Goal: Task Accomplishment & Management: Manage account settings

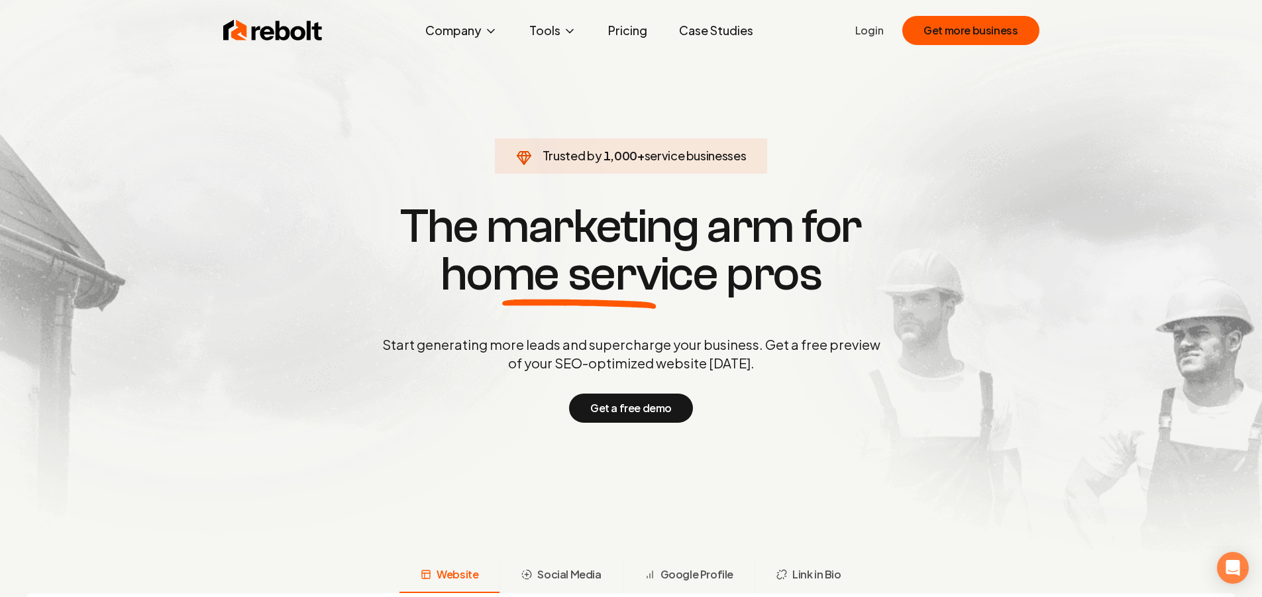
click at [867, 35] on link "Login" at bounding box center [869, 31] width 28 height 16
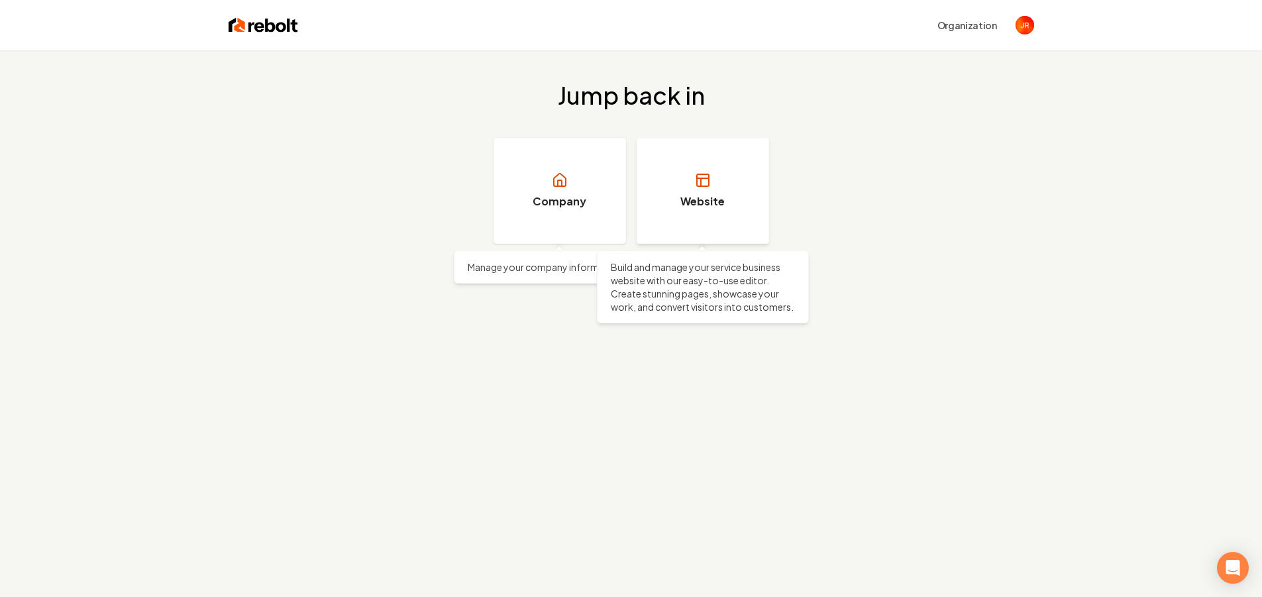
click at [745, 189] on link "Website" at bounding box center [703, 191] width 132 height 106
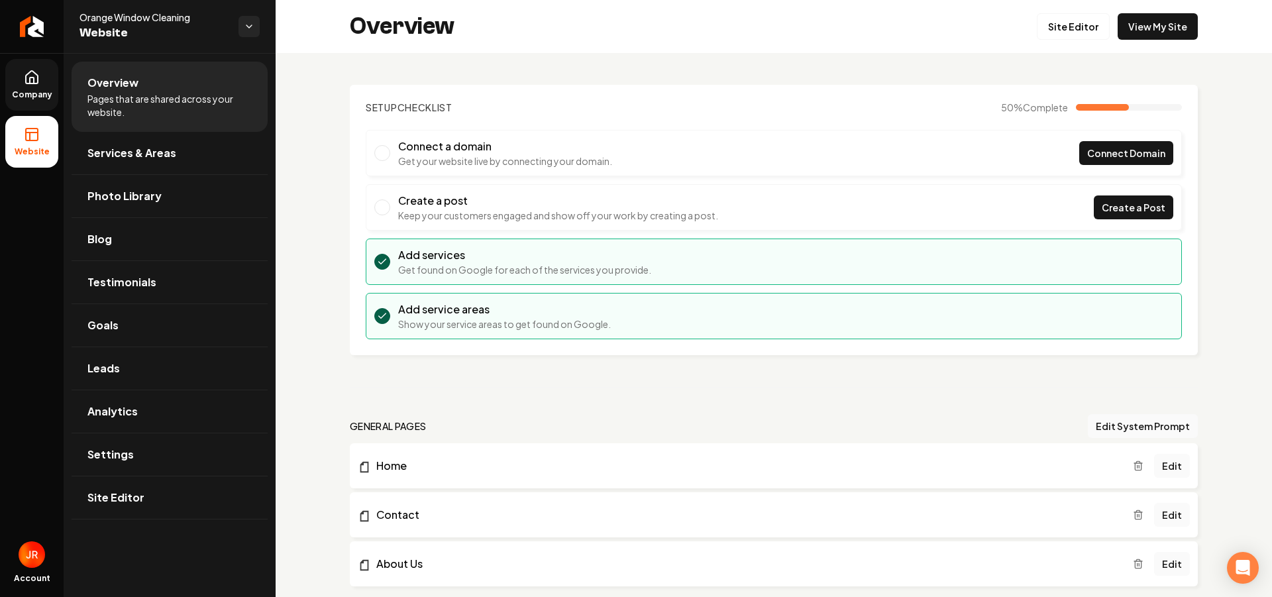
click at [36, 83] on icon at bounding box center [32, 77] width 12 height 13
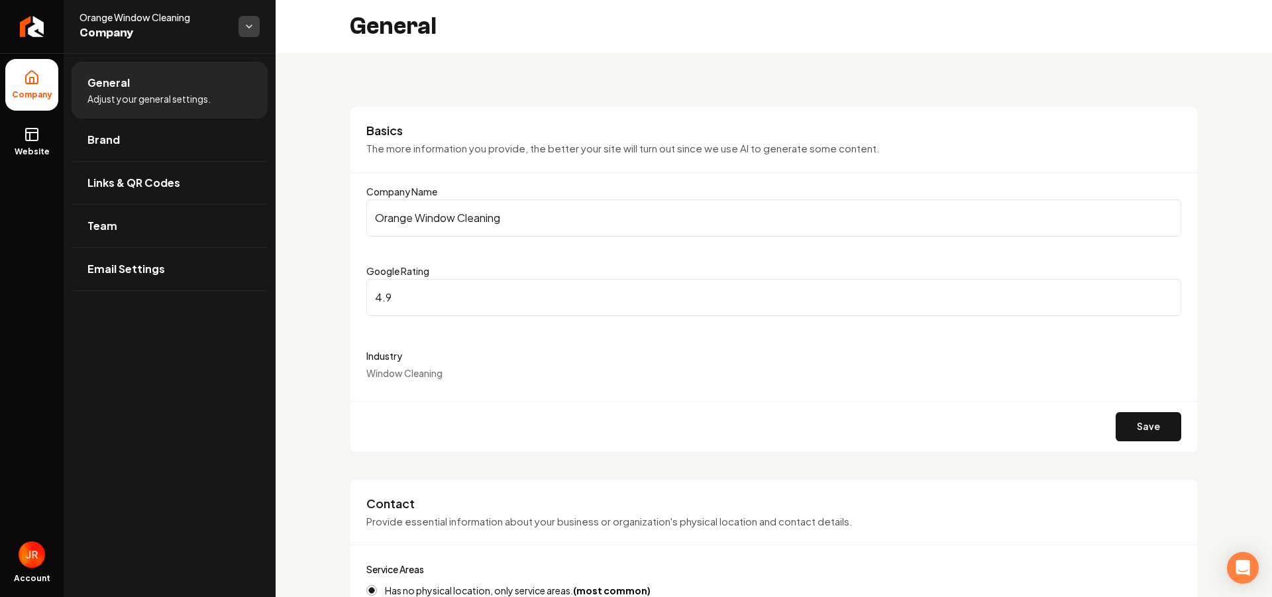
click at [258, 21] on html "Company Website Account Orange Window Cleaning Company General Adjust your gene…" at bounding box center [636, 298] width 1272 height 597
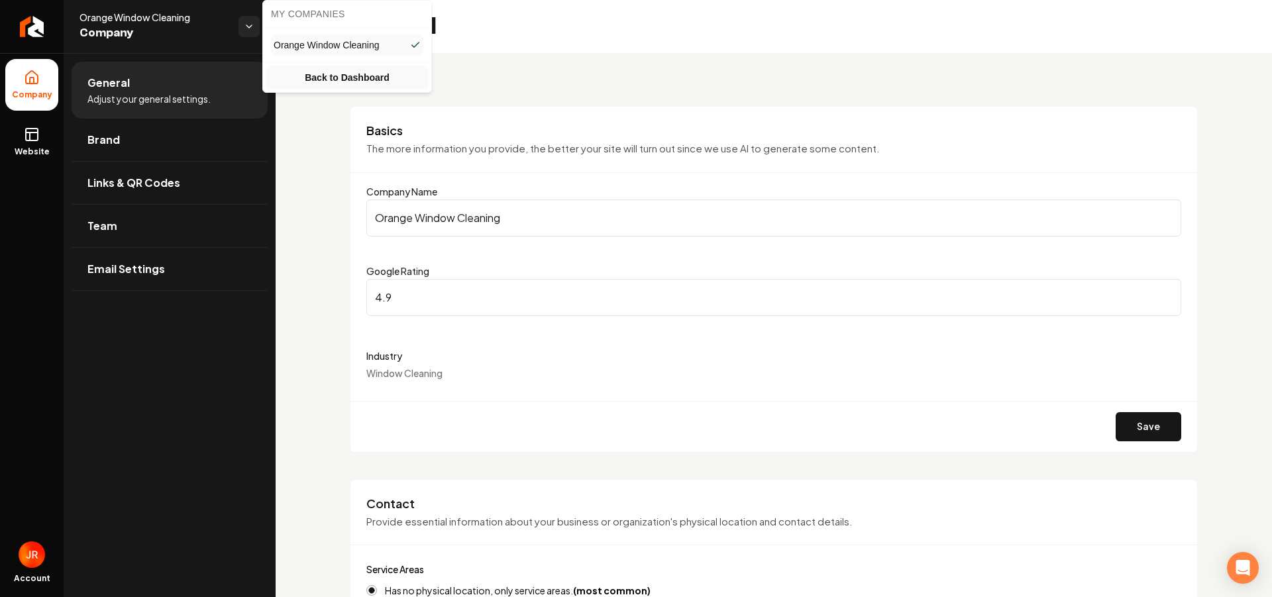
click at [315, 74] on link "Back to Dashboard" at bounding box center [347, 78] width 163 height 24
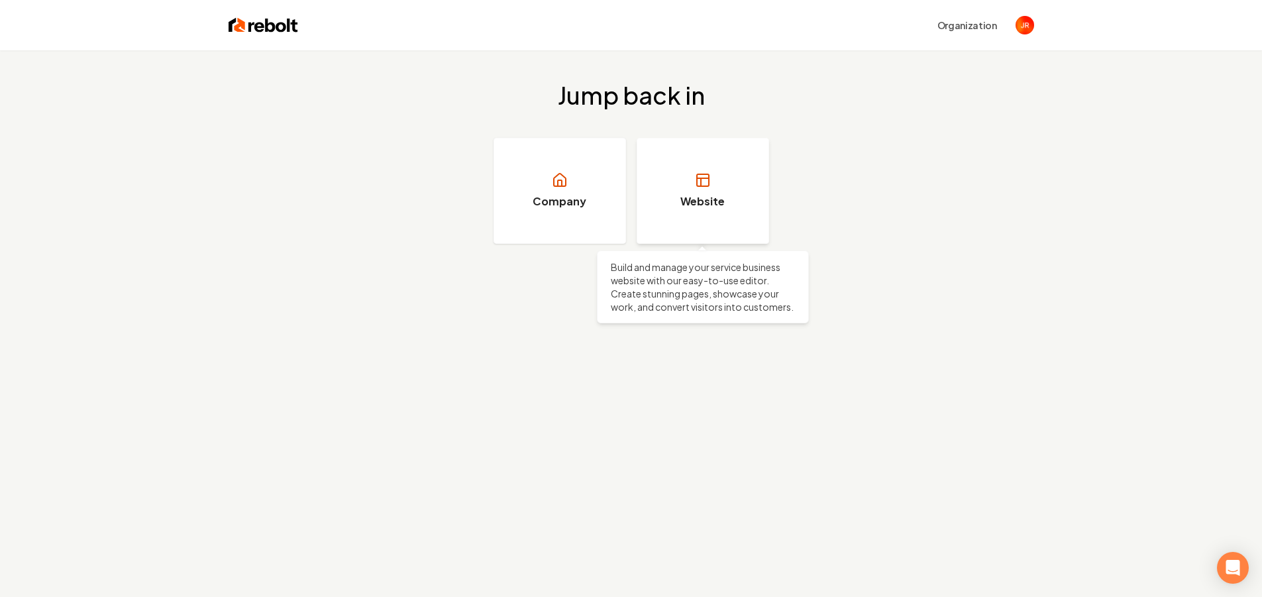
click at [696, 197] on h3 "Website" at bounding box center [702, 201] width 44 height 16
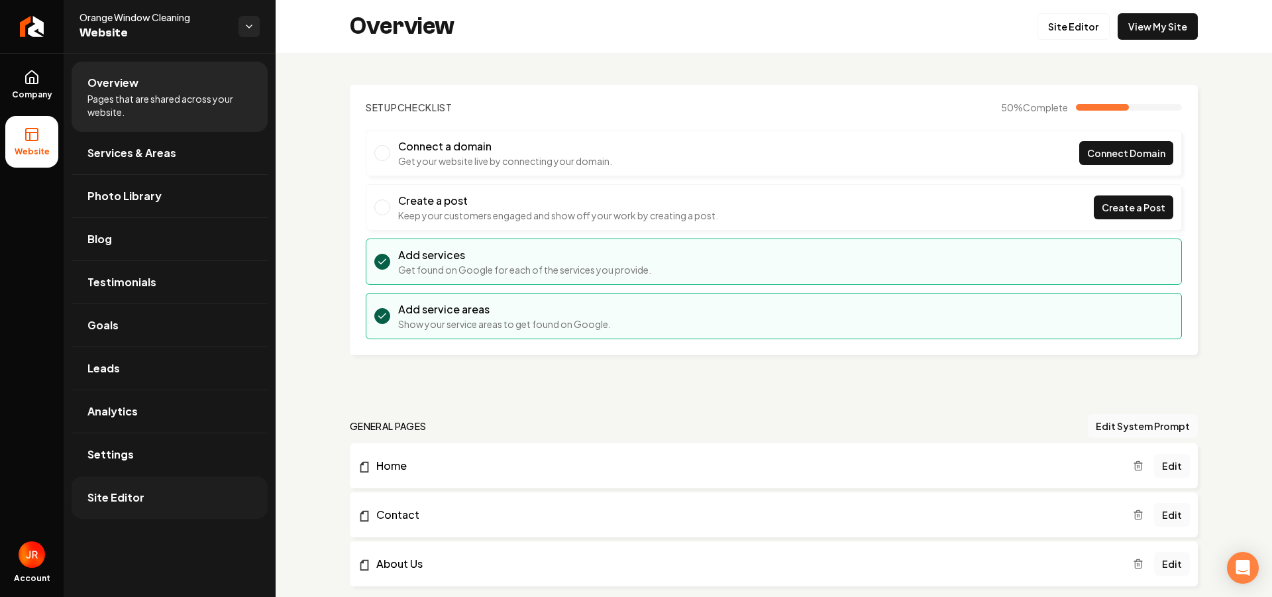
click at [122, 497] on span "Site Editor" at bounding box center [115, 498] width 57 height 16
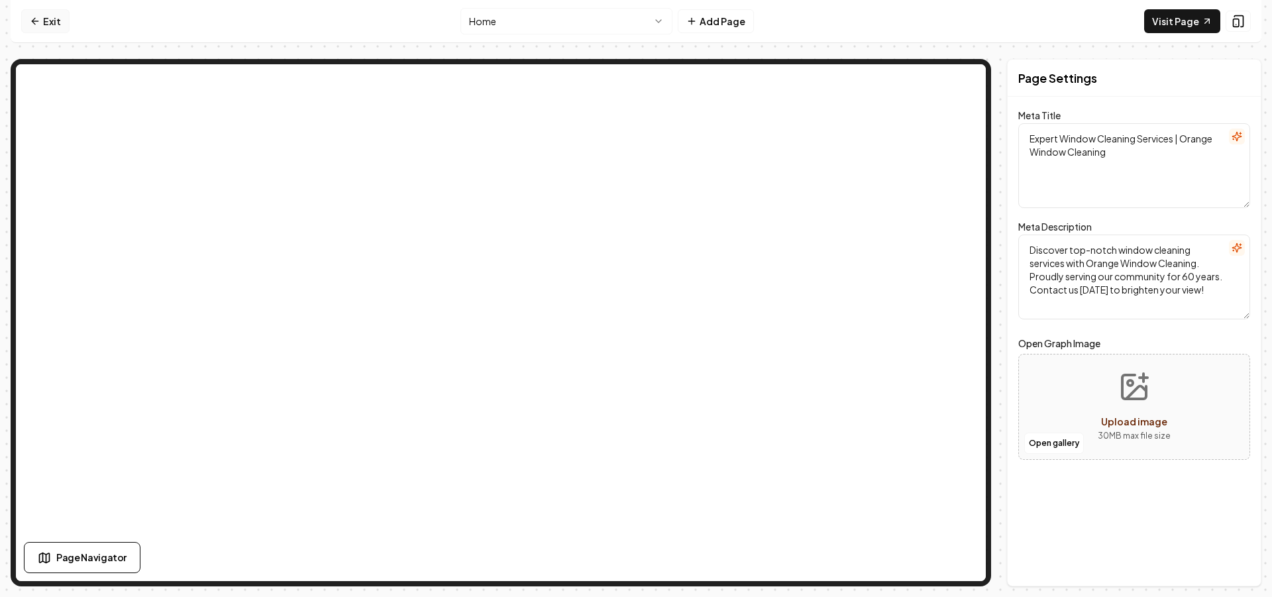
click at [29, 27] on link "Exit" at bounding box center [45, 21] width 48 height 24
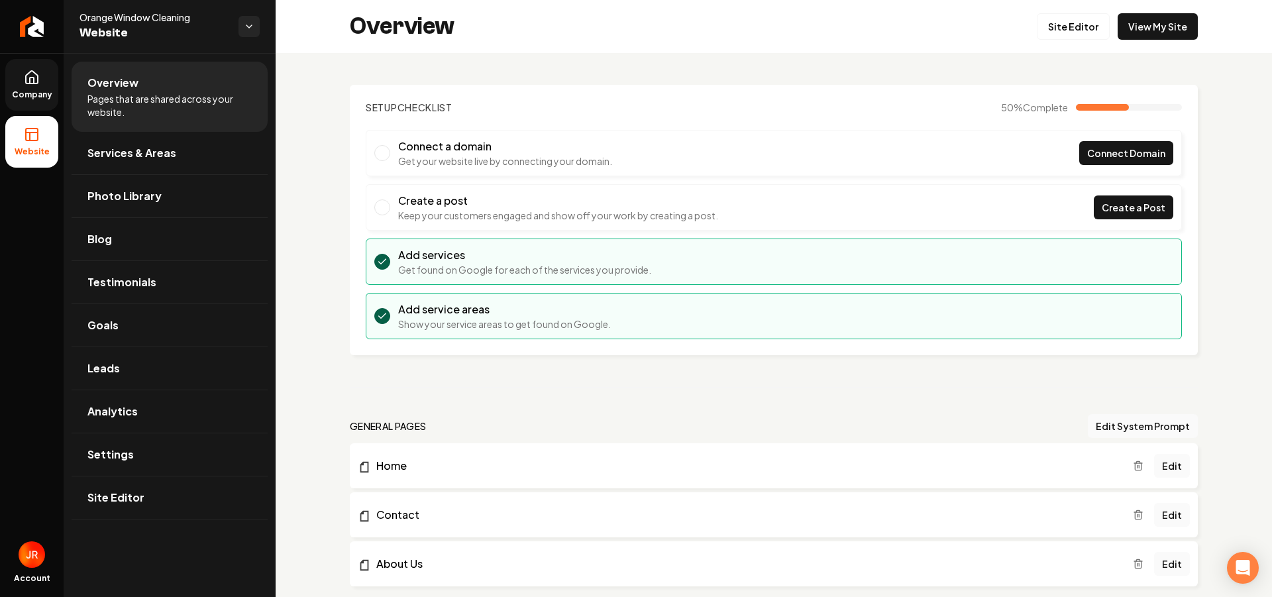
click at [35, 89] on span "Company" at bounding box center [32, 94] width 51 height 11
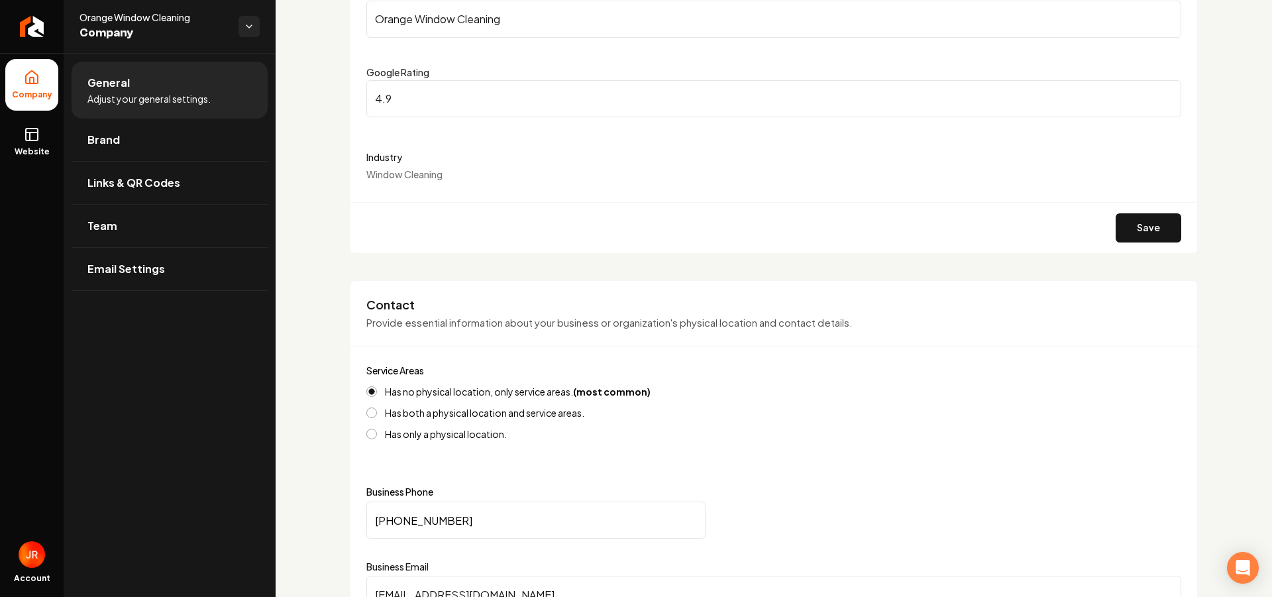
scroll to position [397, 0]
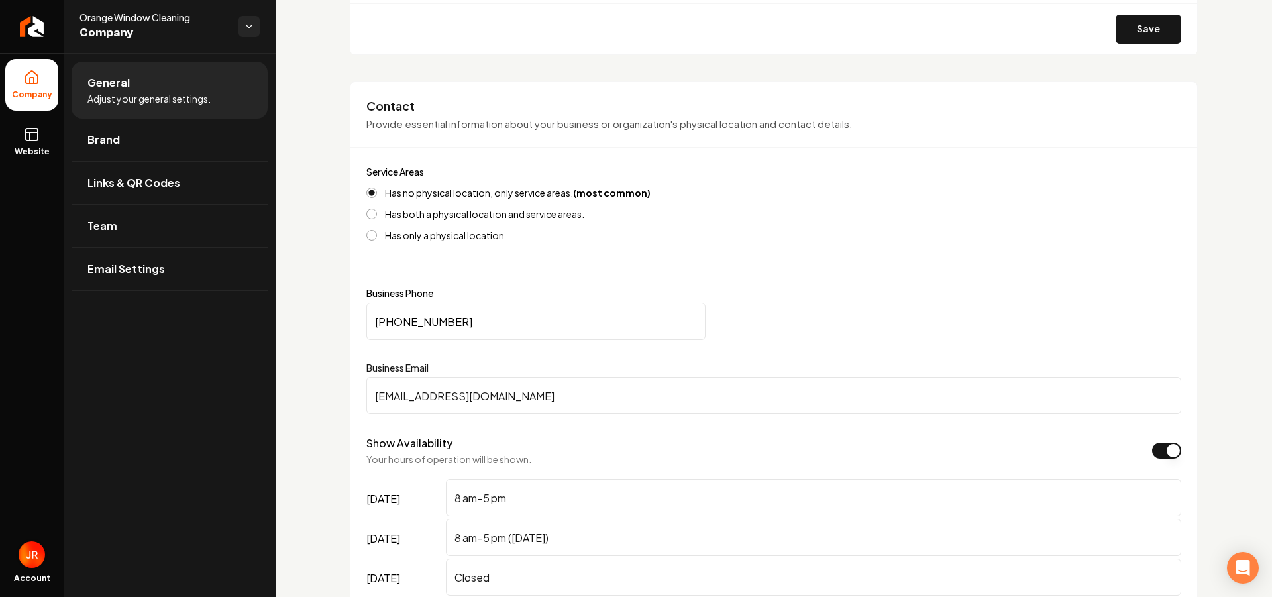
click at [25, 550] on img "Open user button" at bounding box center [32, 554] width 26 height 26
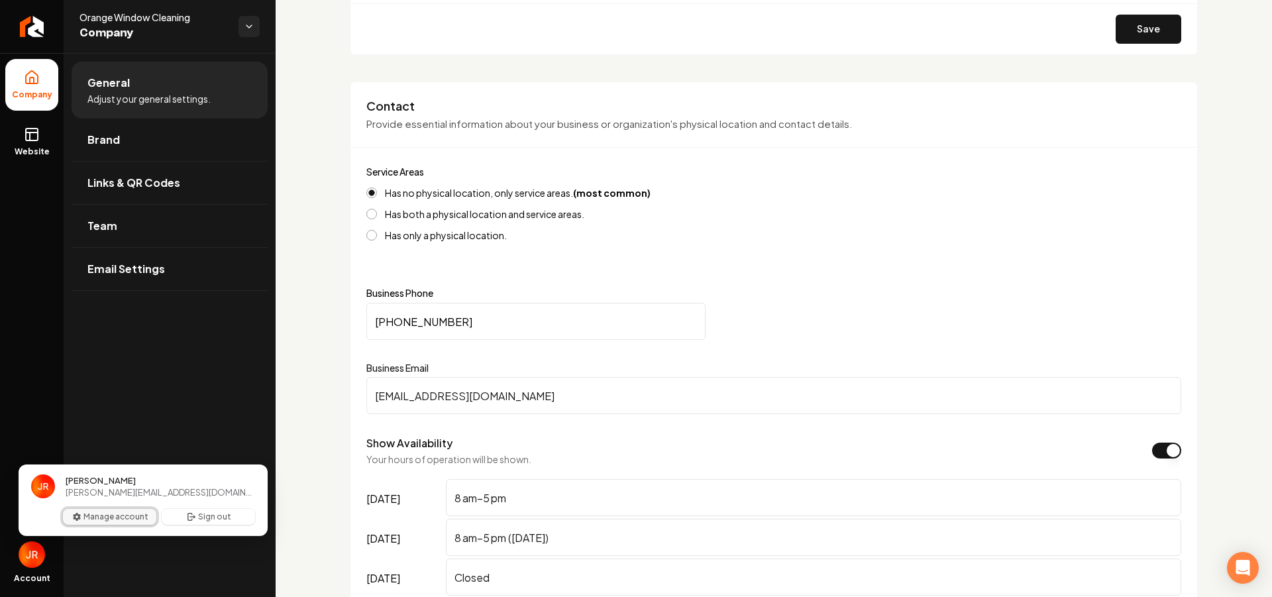
click at [78, 517] on icon "User button popover" at bounding box center [77, 516] width 11 height 11
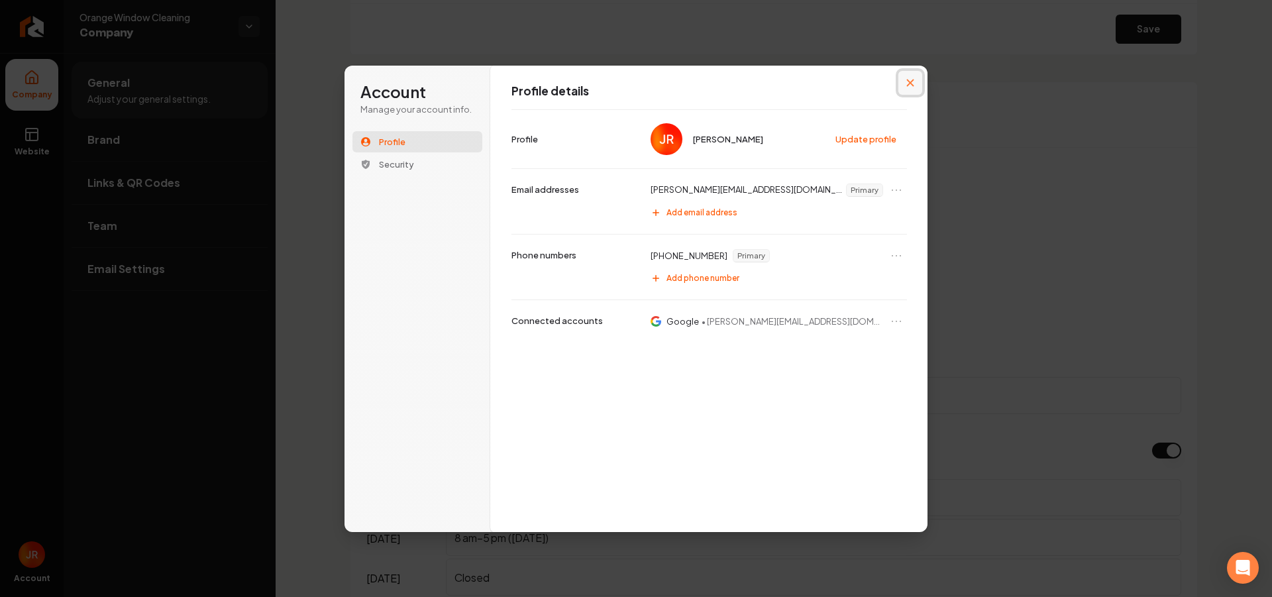
click at [911, 79] on icon "Close modal" at bounding box center [910, 83] width 8 height 8
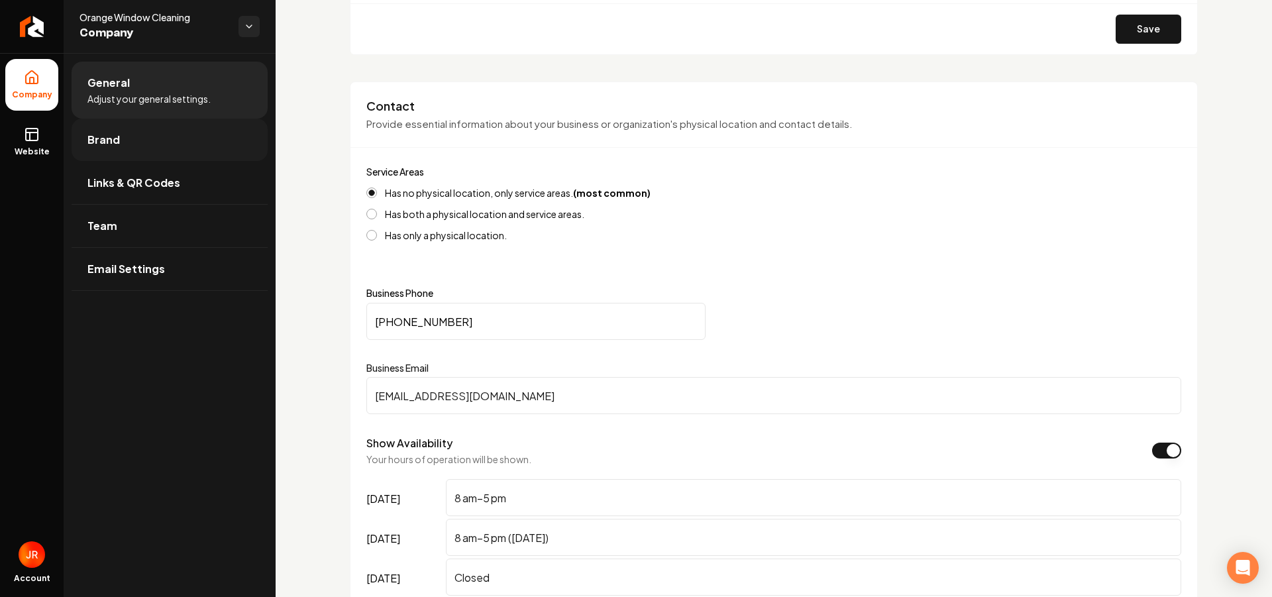
click at [132, 144] on link "Brand" at bounding box center [170, 140] width 196 height 42
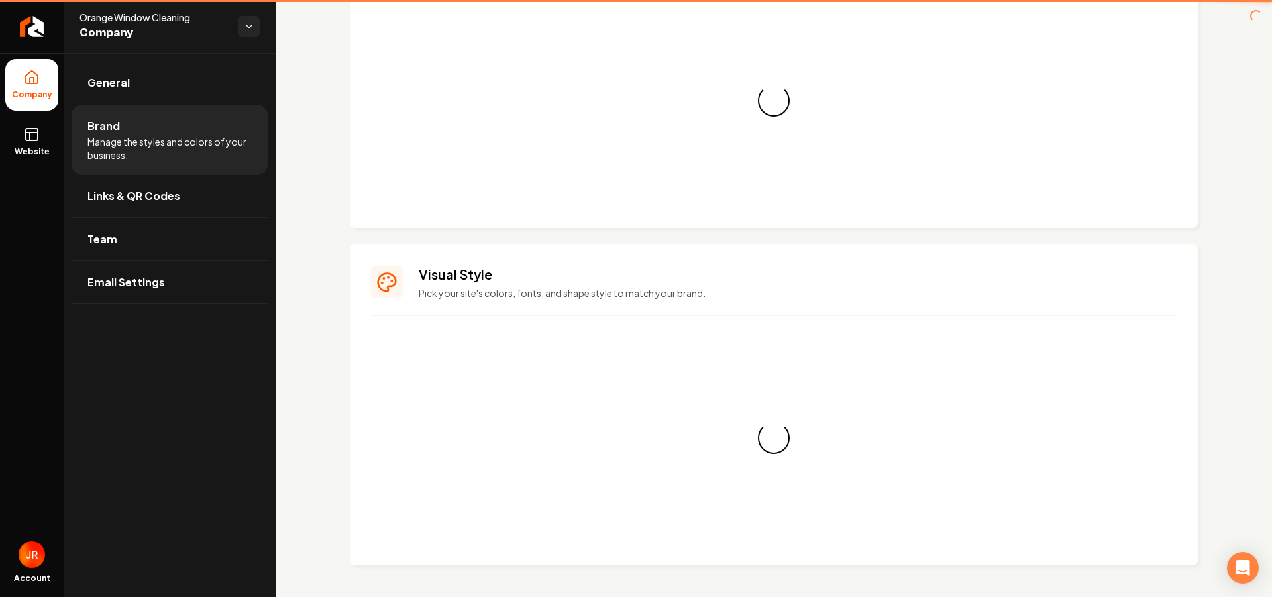
scroll to position [397, 0]
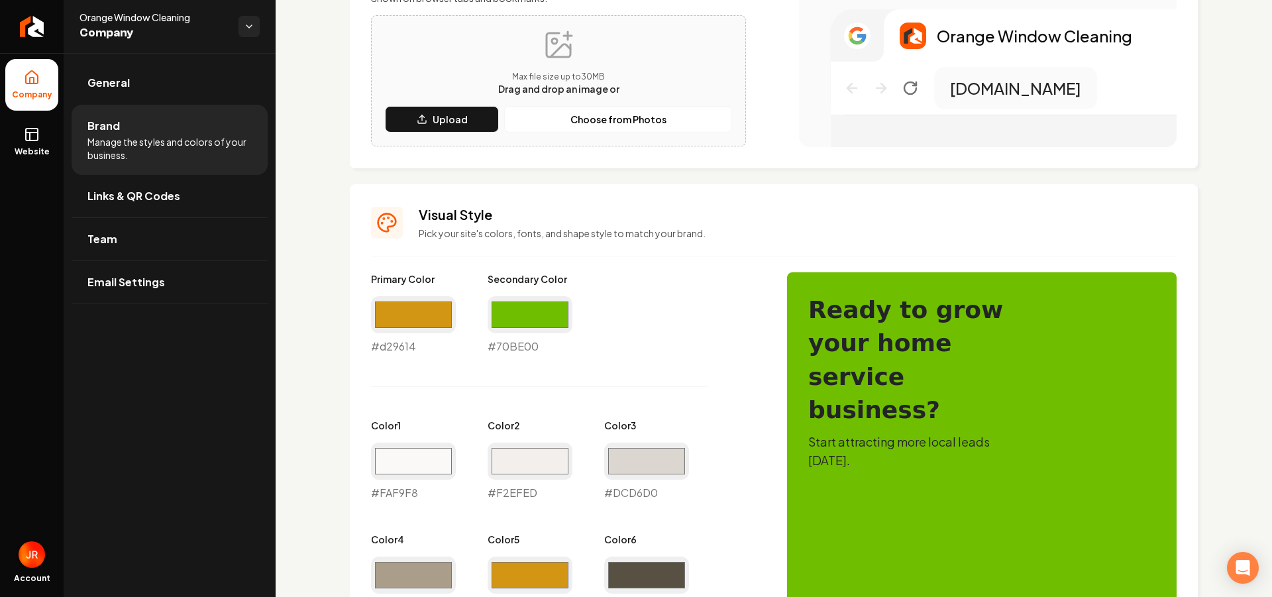
click at [22, 562] on img "Open user button" at bounding box center [32, 554] width 26 height 26
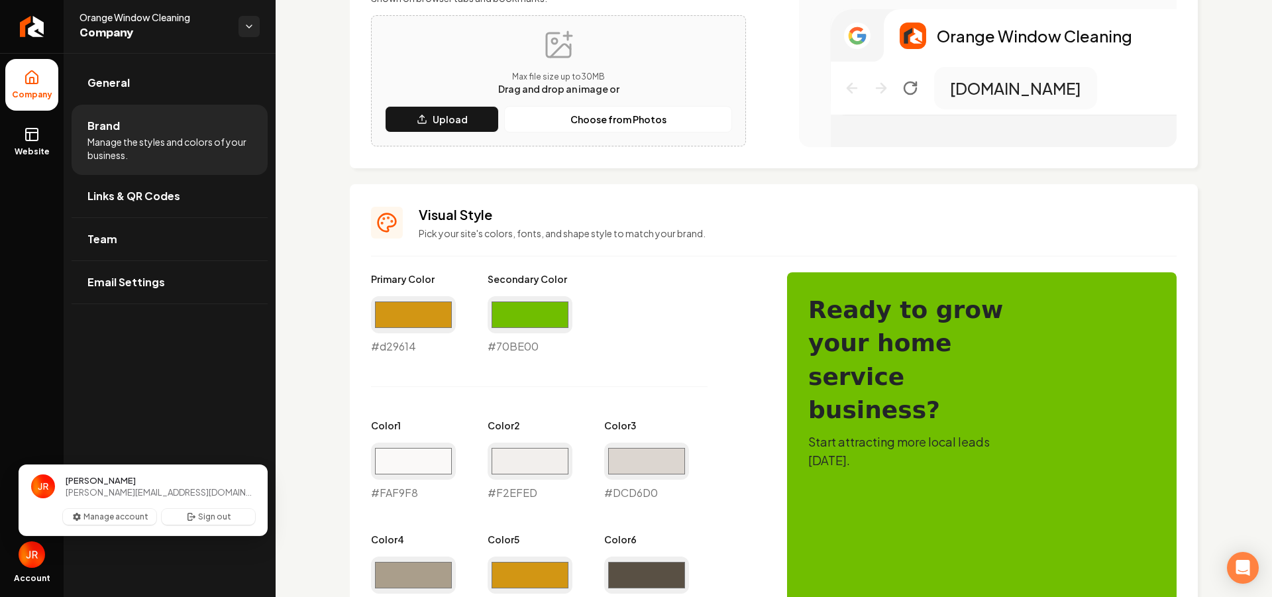
click at [32, 485] on img "User button popover" at bounding box center [43, 486] width 24 height 24
click at [119, 521] on button "Manage account" at bounding box center [109, 517] width 93 height 16
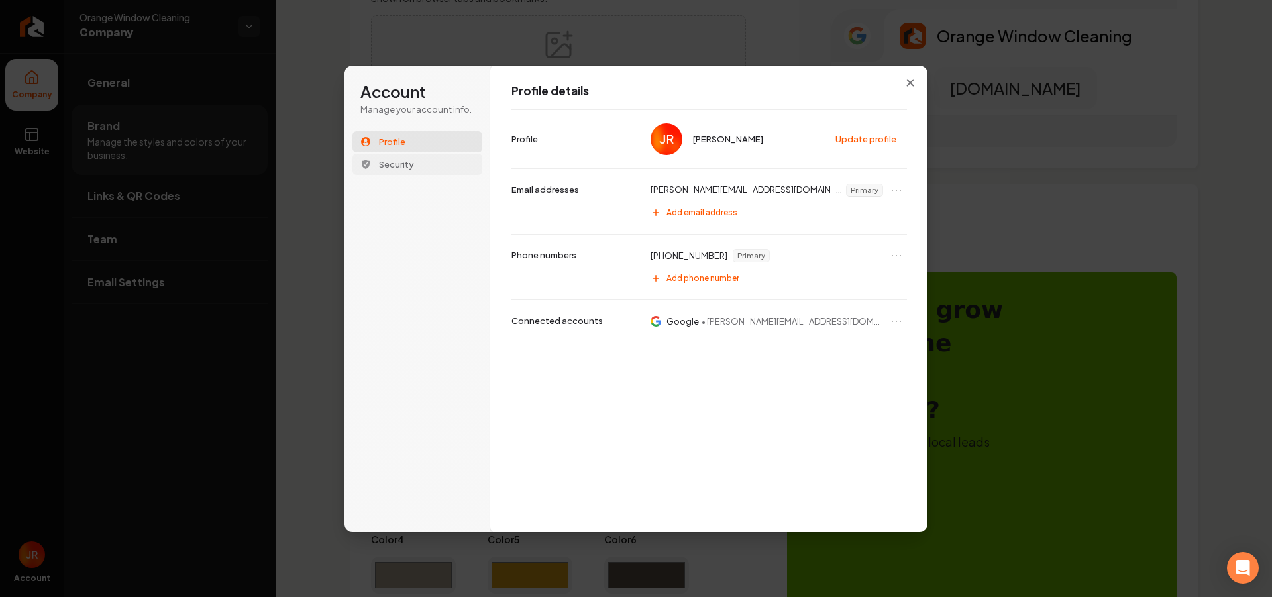
click at [394, 159] on span "Security" at bounding box center [396, 164] width 35 height 12
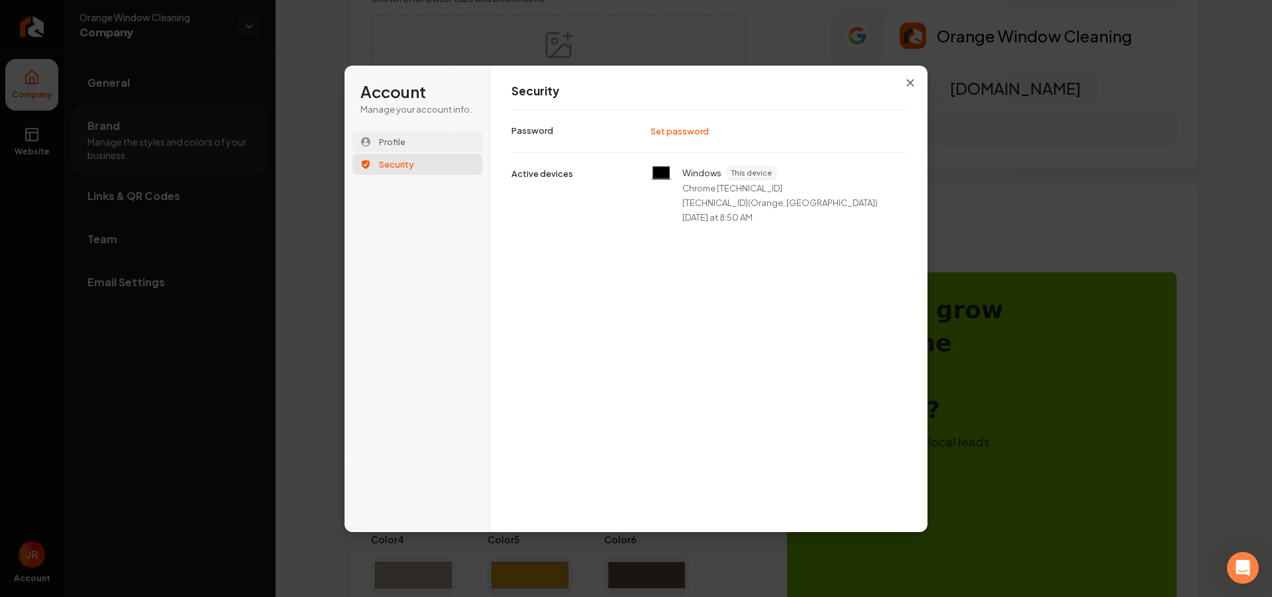
click at [409, 148] on button "Profile" at bounding box center [417, 141] width 130 height 21
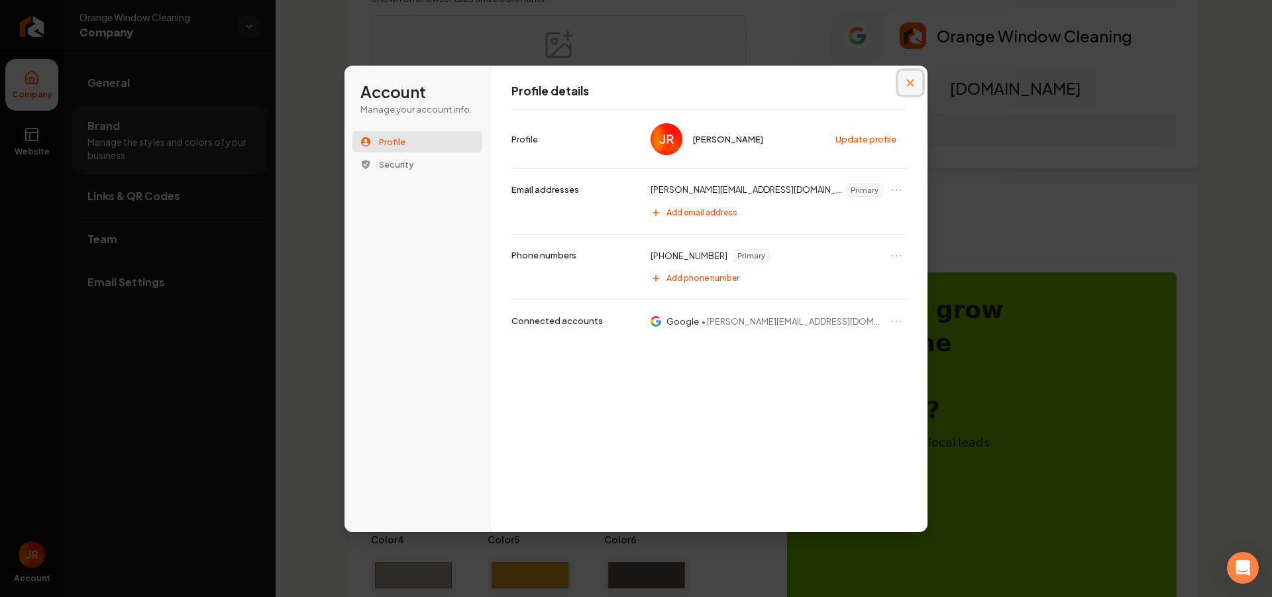
click at [916, 80] on button "Close modal" at bounding box center [910, 83] width 24 height 24
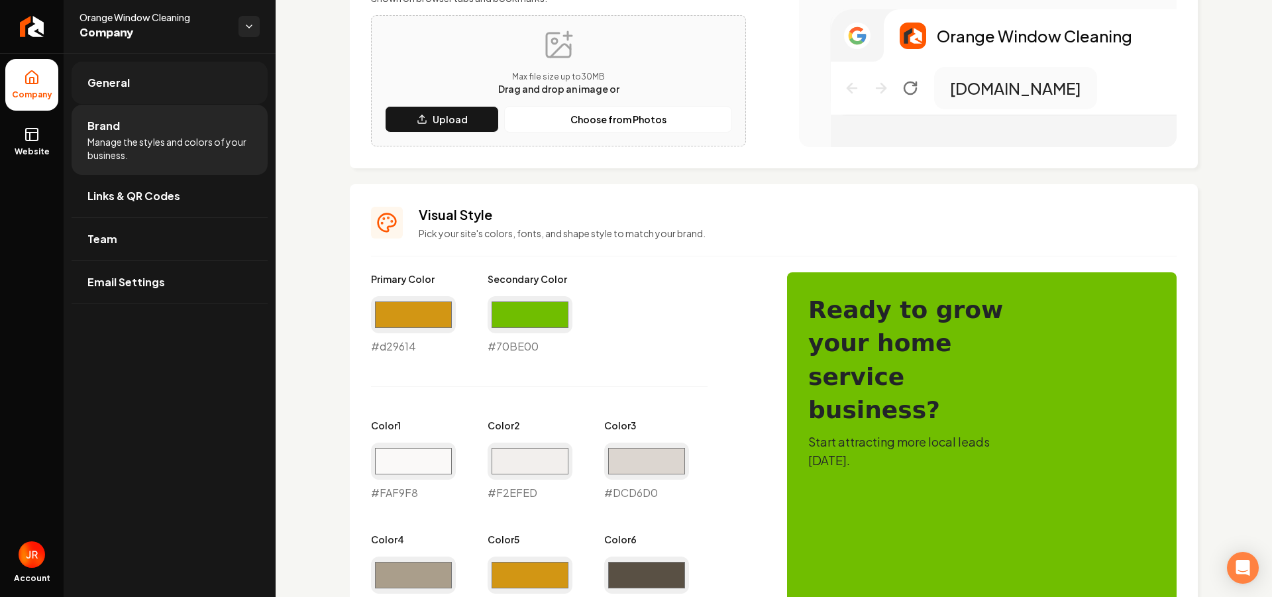
click at [115, 68] on link "General" at bounding box center [170, 83] width 196 height 42
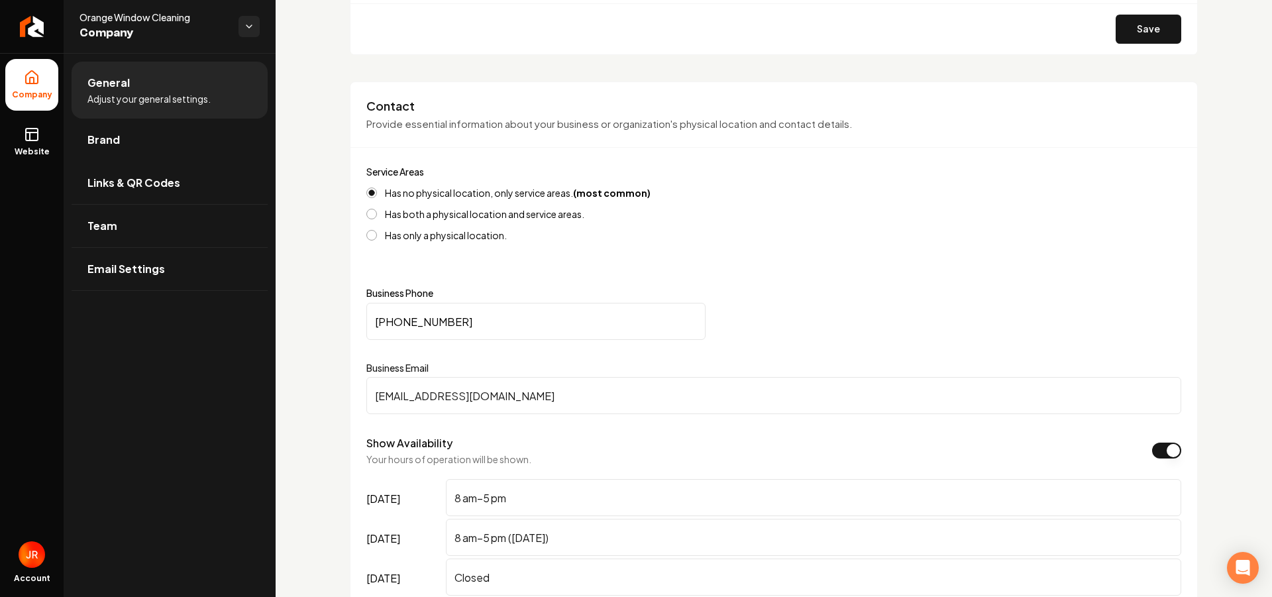
click at [219, 42] on span "Company" at bounding box center [153, 33] width 148 height 19
click at [243, 25] on html "Company Website Account Orange Window Cleaning Company General Adjust your gene…" at bounding box center [636, 298] width 1272 height 597
click at [317, 67] on link "Back to Dashboard" at bounding box center [347, 78] width 163 height 24
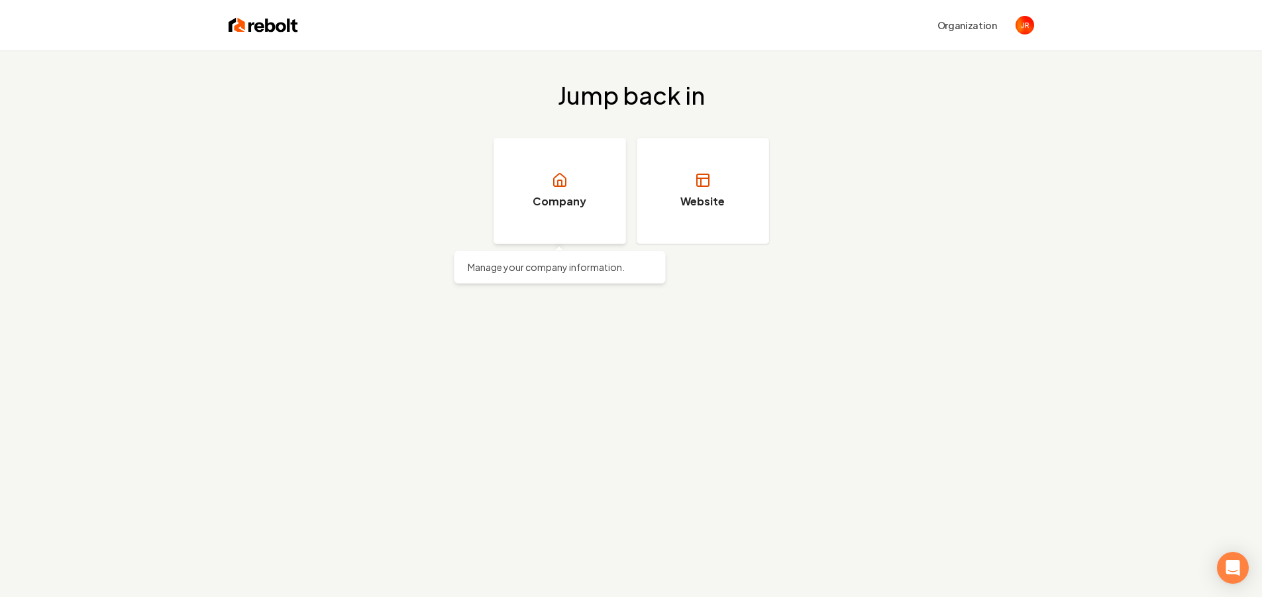
click at [558, 173] on icon at bounding box center [560, 180] width 16 height 16
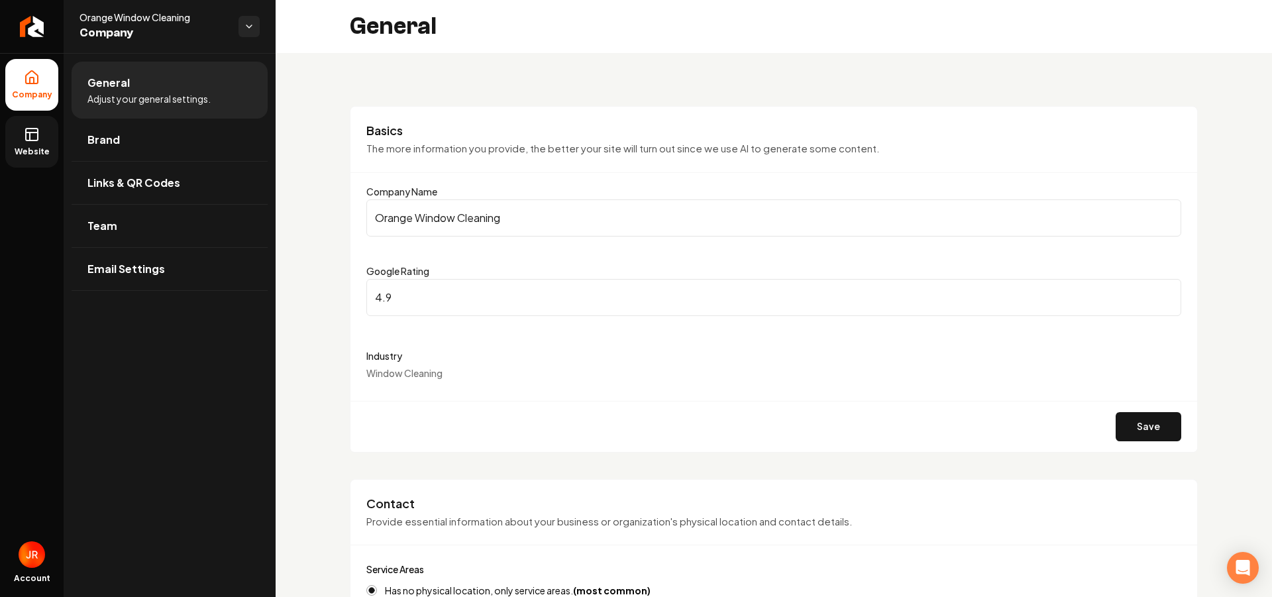
click at [43, 144] on link "Website" at bounding box center [31, 142] width 53 height 52
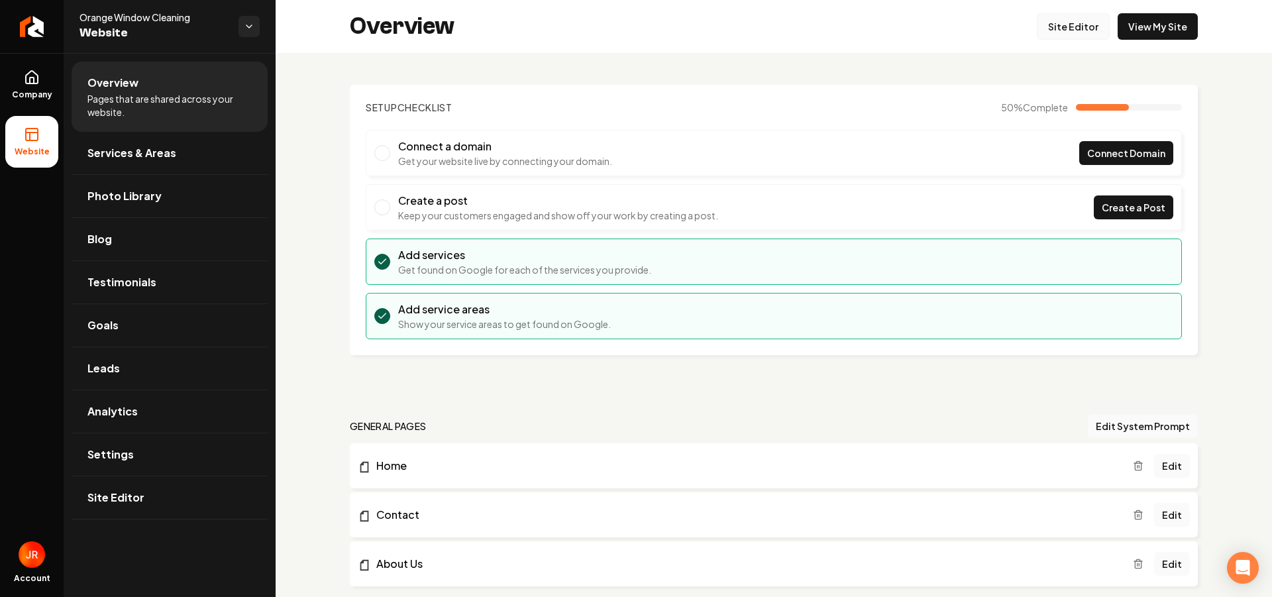
click at [1071, 32] on link "Site Editor" at bounding box center [1073, 26] width 73 height 26
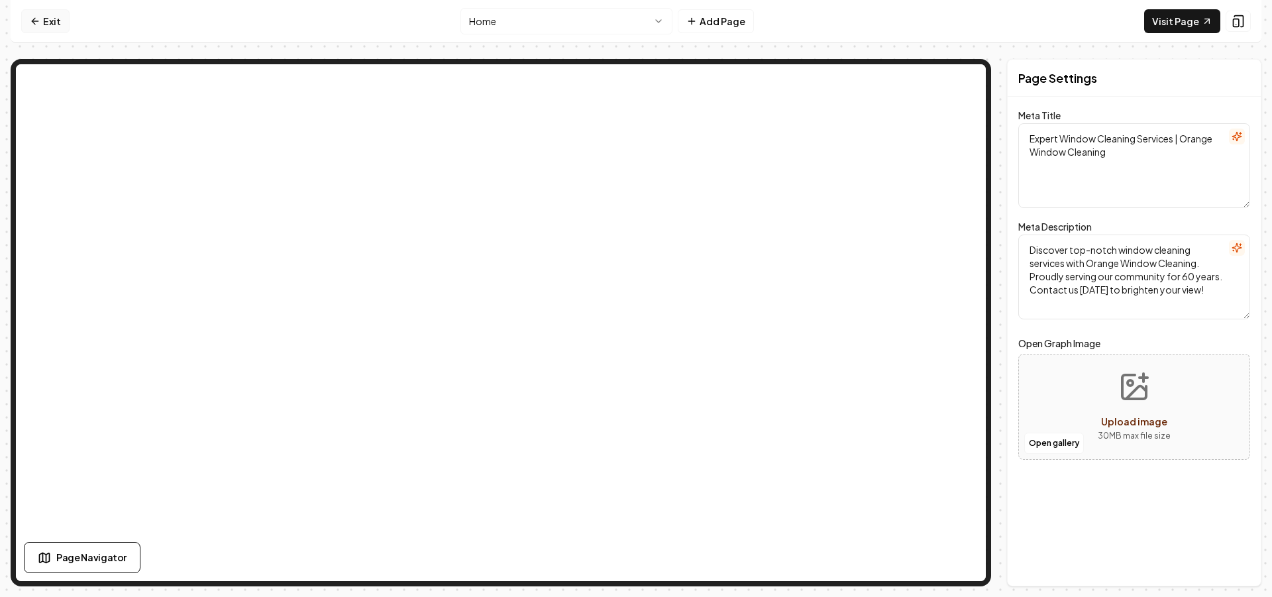
click at [54, 19] on link "Exit" at bounding box center [45, 21] width 48 height 24
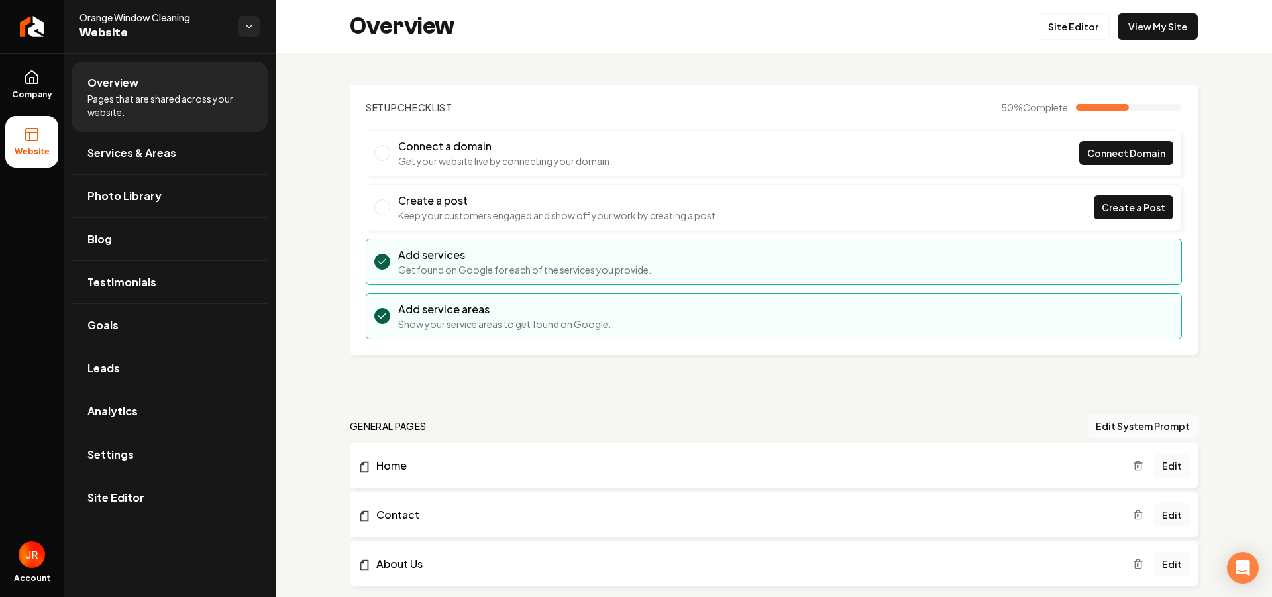
click at [28, 547] on img "Open user button" at bounding box center [32, 554] width 26 height 26
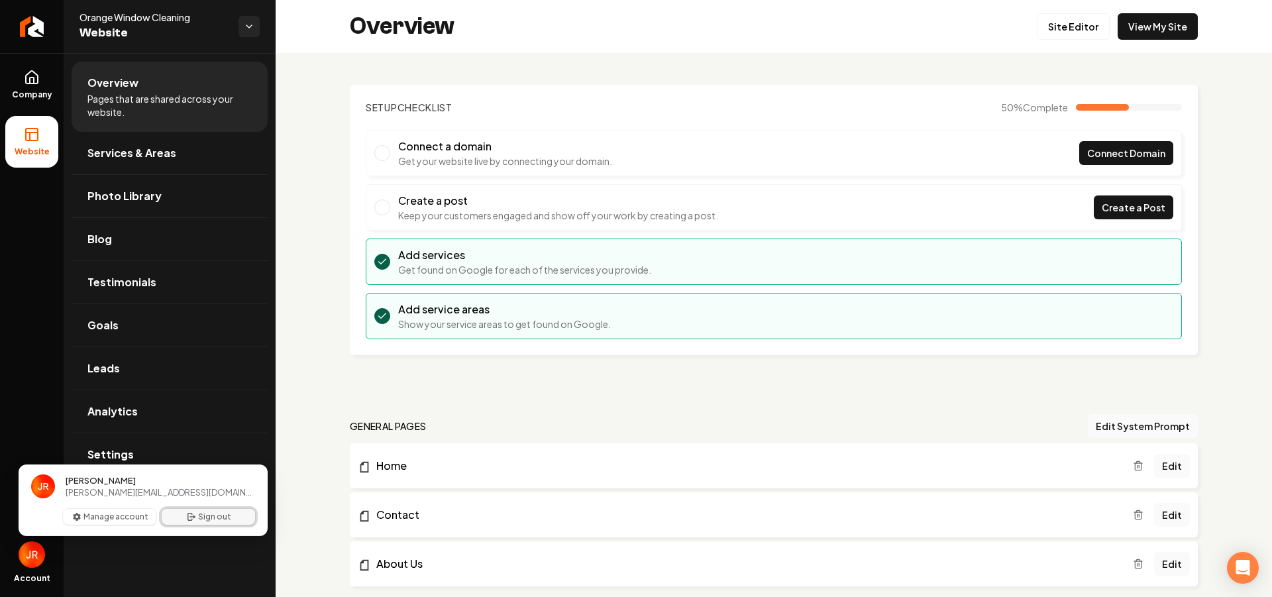
click at [213, 517] on button "Sign out" at bounding box center [208, 517] width 93 height 16
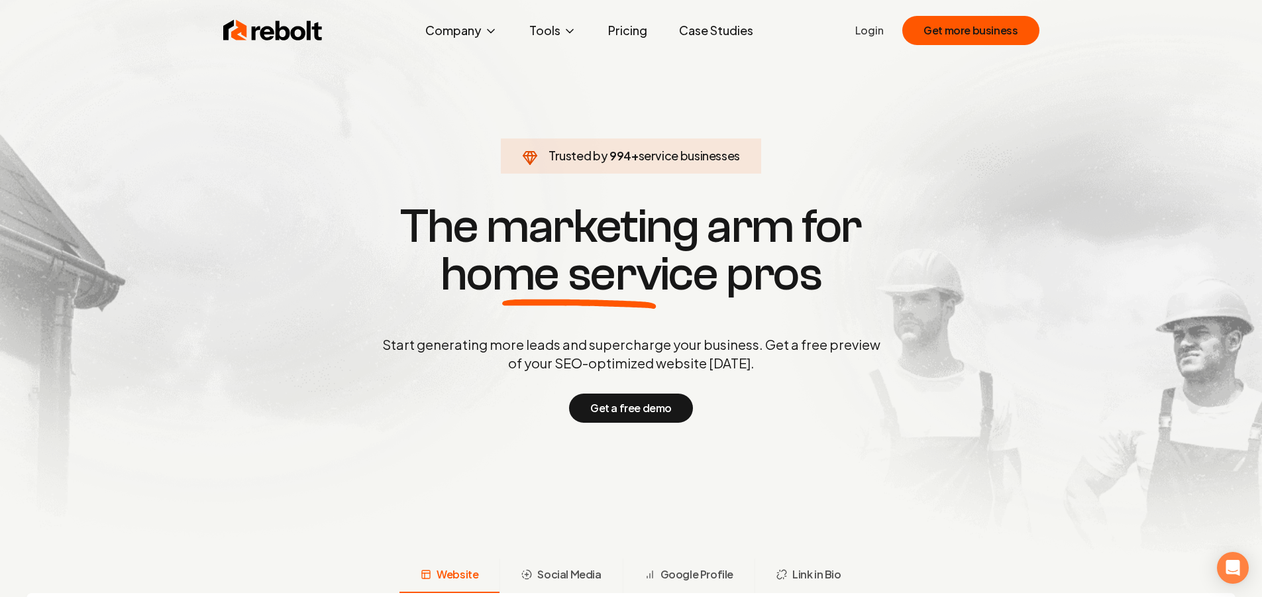
click at [859, 30] on link "Login" at bounding box center [869, 31] width 28 height 16
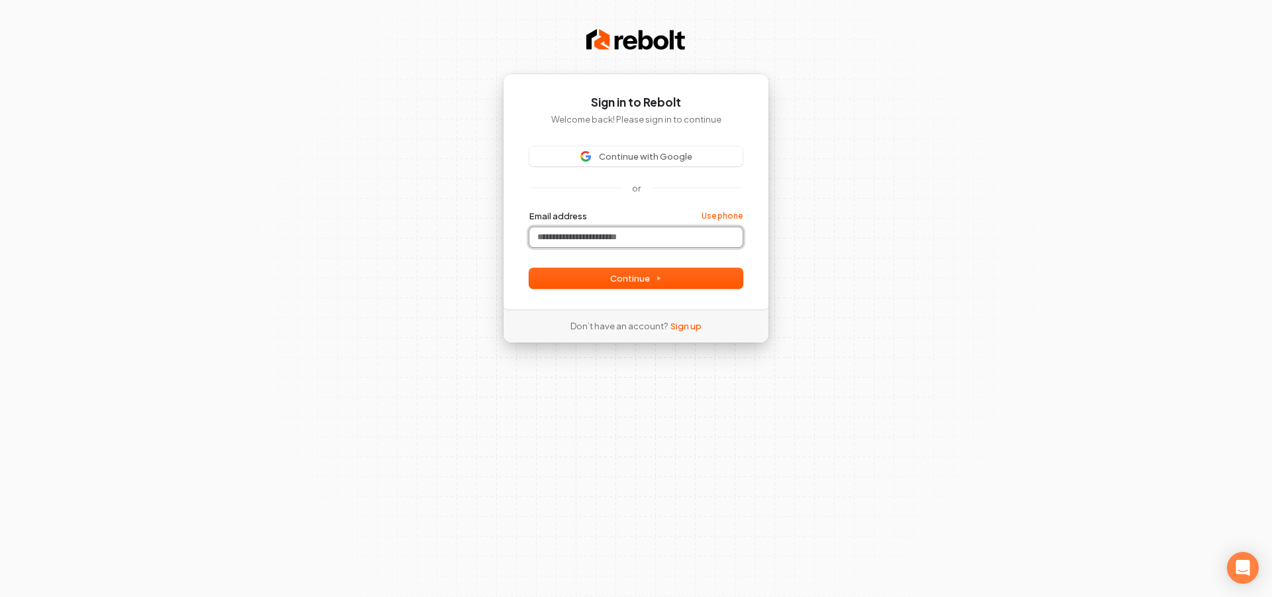
click at [594, 242] on input "Email address" at bounding box center [635, 237] width 213 height 20
click at [661, 154] on span "Continue with Google" at bounding box center [645, 156] width 93 height 12
